Goal: Transaction & Acquisition: Purchase product/service

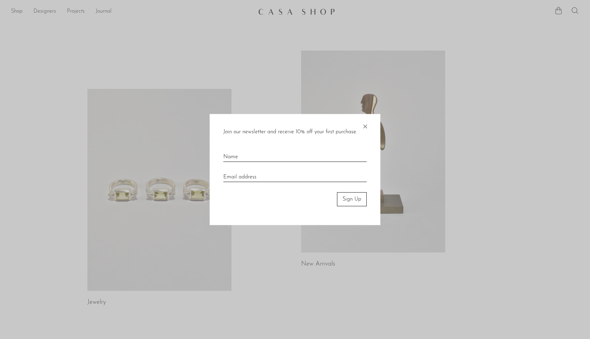
click at [19, 11] on div at bounding box center [295, 169] width 590 height 339
click at [366, 128] on span "×" at bounding box center [365, 125] width 7 height 22
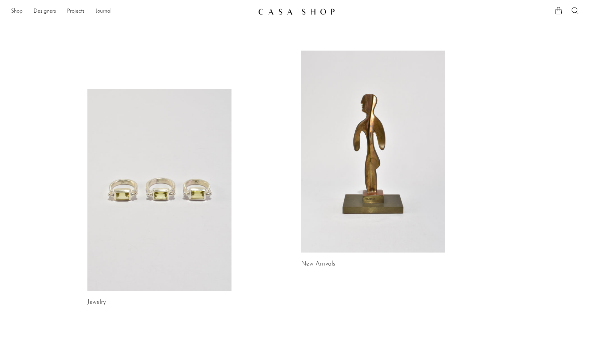
click at [19, 9] on link "Shop" at bounding box center [17, 11] width 12 height 9
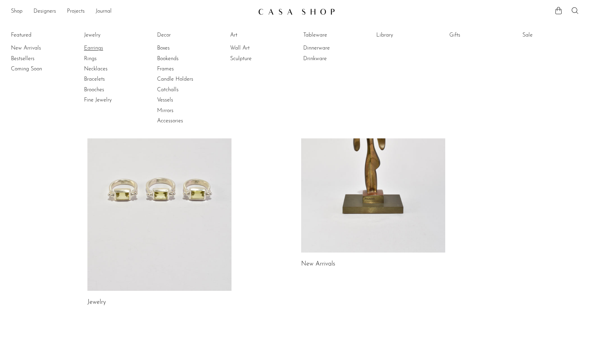
click at [89, 46] on link "Earrings" at bounding box center [109, 48] width 51 height 8
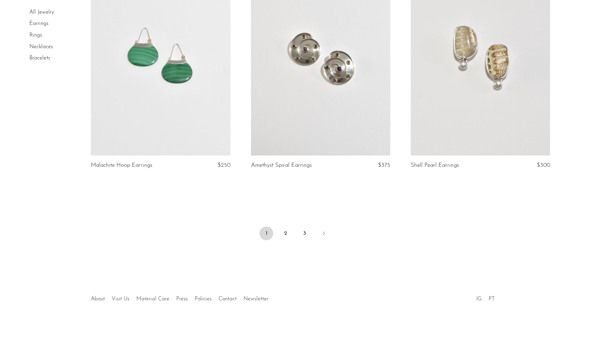
scroll to position [2588, 0]
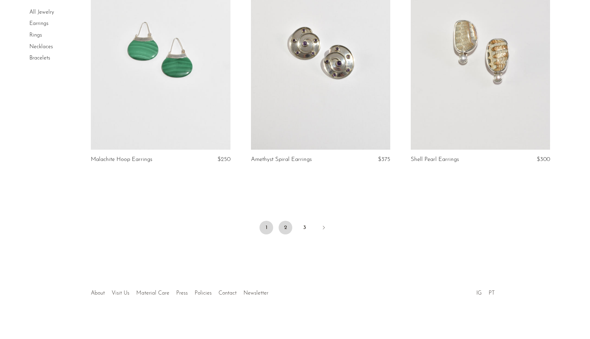
click at [288, 226] on link "2" at bounding box center [286, 228] width 14 height 14
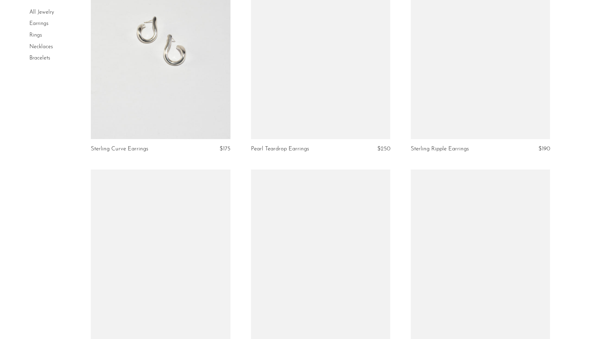
scroll to position [1501, 0]
